Goal: Navigation & Orientation: Find specific page/section

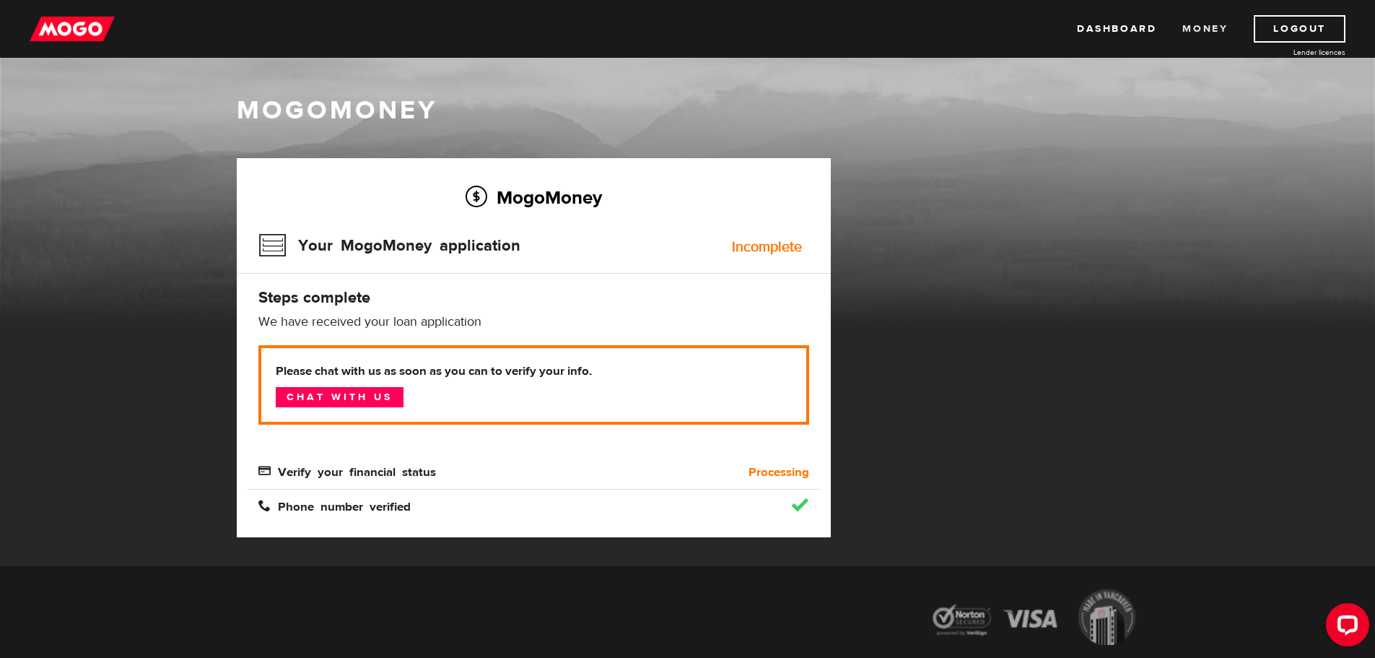
click at [1215, 27] on link "Money" at bounding box center [1204, 28] width 45 height 27
click at [79, 22] on img at bounding box center [72, 28] width 85 height 27
click at [64, 27] on img at bounding box center [72, 28] width 85 height 27
